Goal: Navigation & Orientation: Find specific page/section

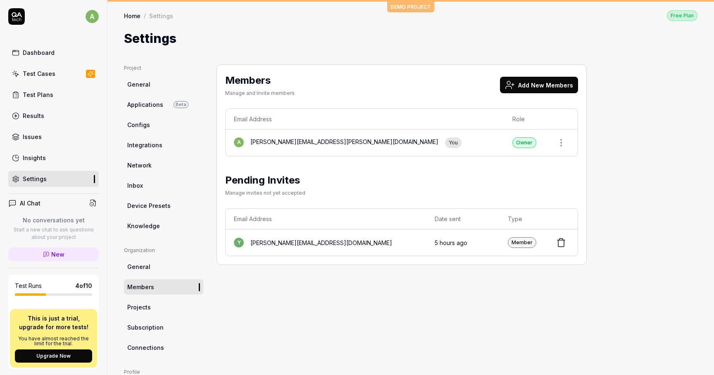
scroll to position [50, 0]
click at [51, 76] on div "Test Cases" at bounding box center [39, 73] width 33 height 9
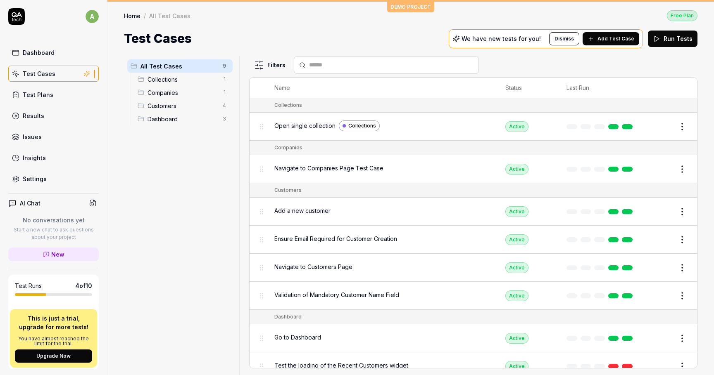
click at [54, 55] on link "Dashboard" at bounding box center [53, 53] width 90 height 16
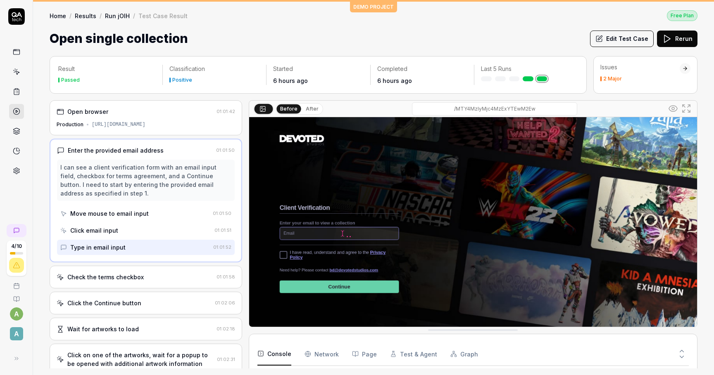
scroll to position [13, 0]
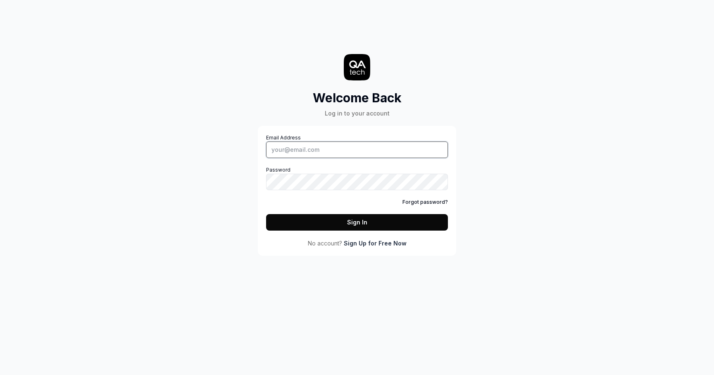
click at [298, 153] on input "Email Address" at bounding box center [357, 150] width 182 height 17
click at [280, 149] on input "Email Address" at bounding box center [357, 150] width 182 height 17
